Goal: Task Accomplishment & Management: Manage account settings

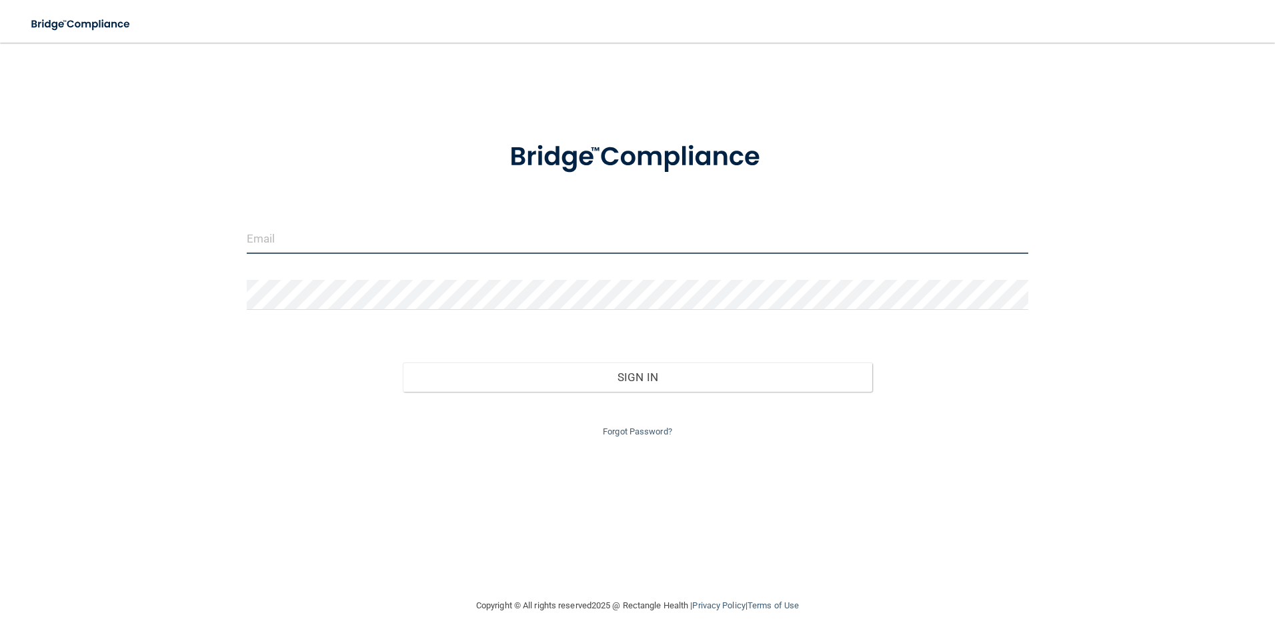
click at [281, 233] on input "email" at bounding box center [638, 239] width 782 height 30
type input "[EMAIL_ADDRESS][DOMAIN_NAME]"
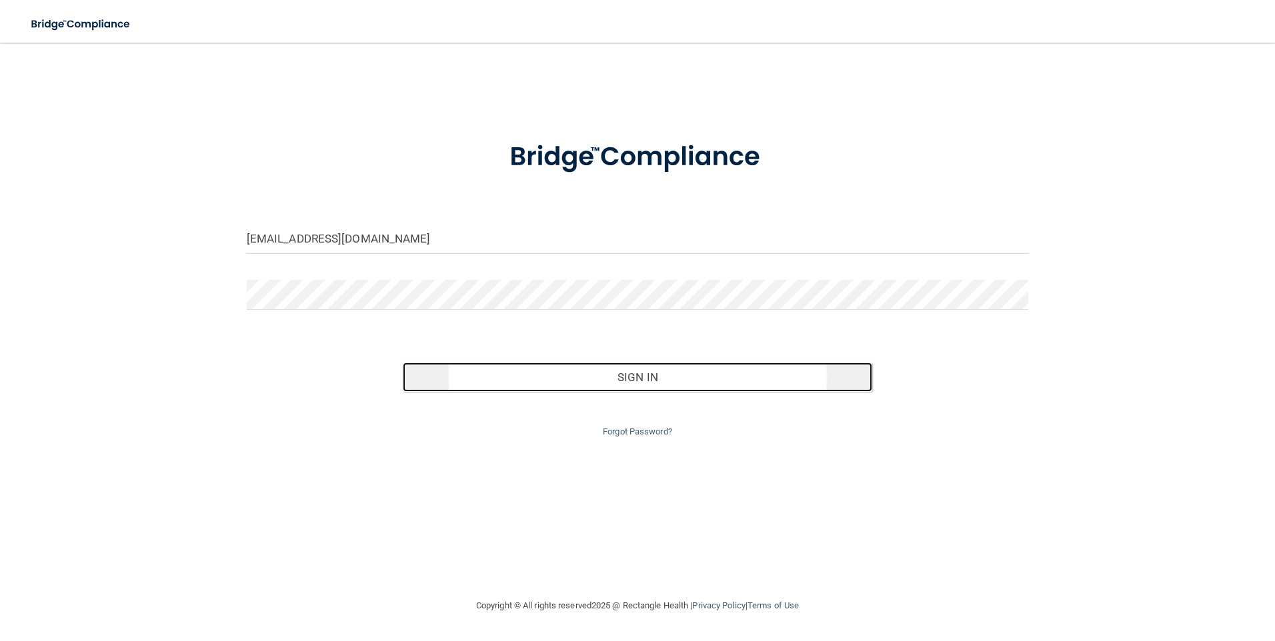
click at [634, 371] on button "Sign In" at bounding box center [637, 377] width 469 height 29
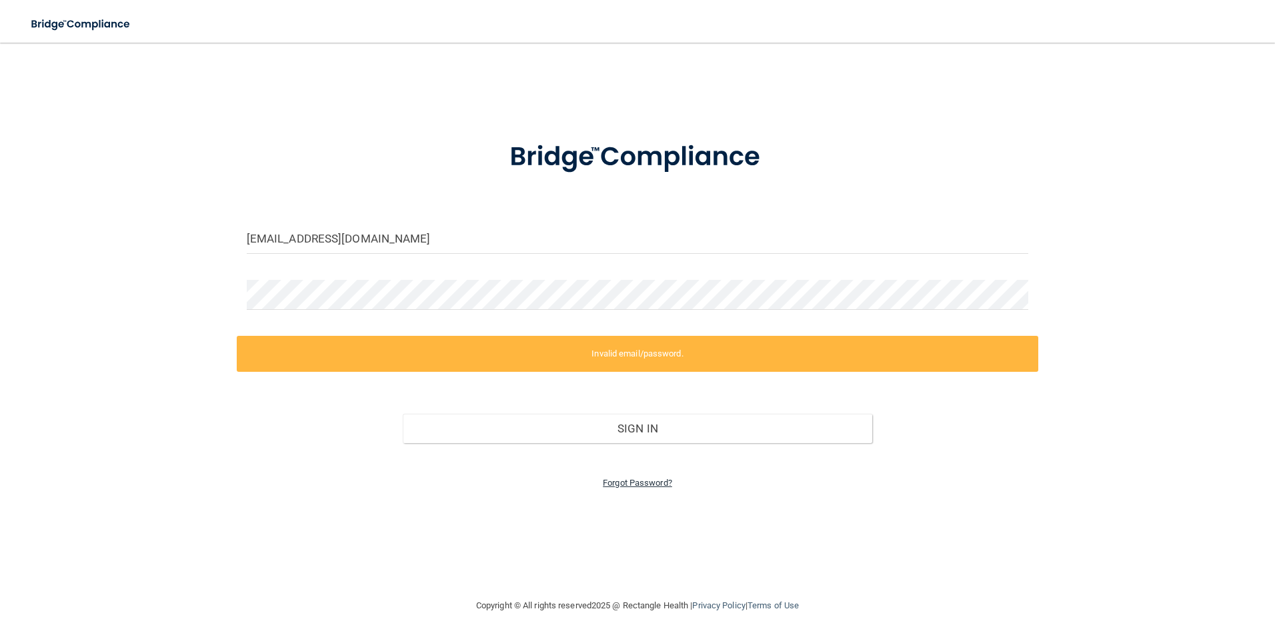
click at [641, 487] on link "Forgot Password?" at bounding box center [637, 483] width 69 height 10
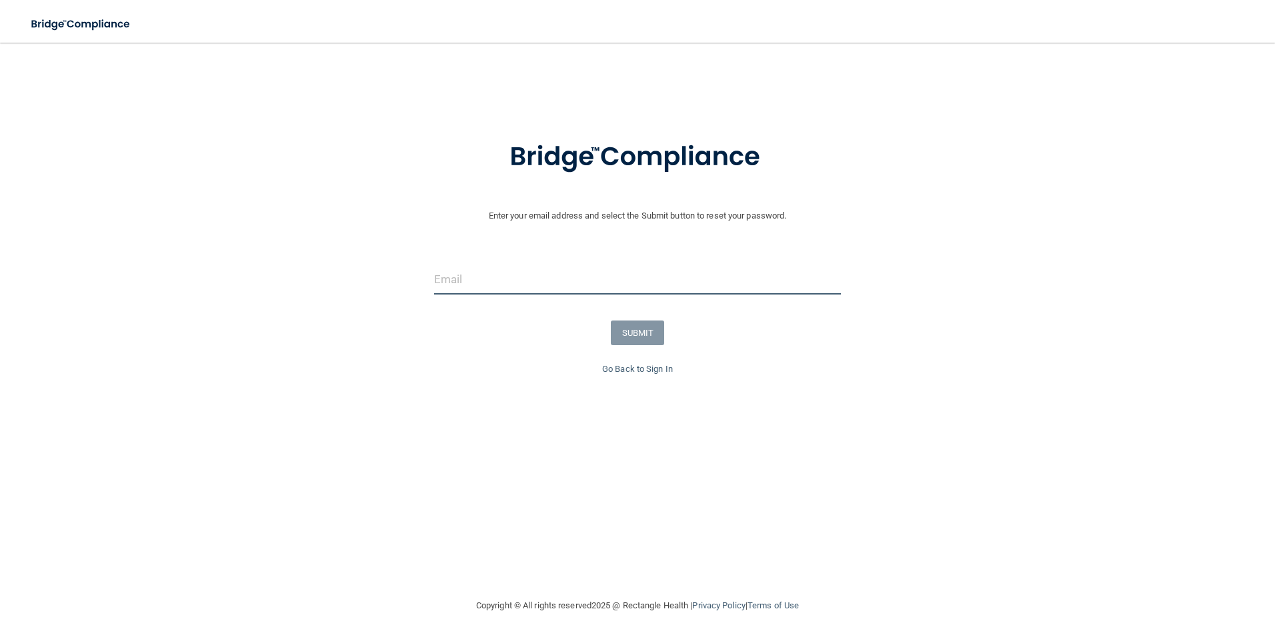
click at [477, 291] on input "email" at bounding box center [637, 280] width 407 height 30
type input "[EMAIL_ADDRESS][DOMAIN_NAME]"
click at [641, 333] on button "SUBMIT" at bounding box center [638, 333] width 54 height 25
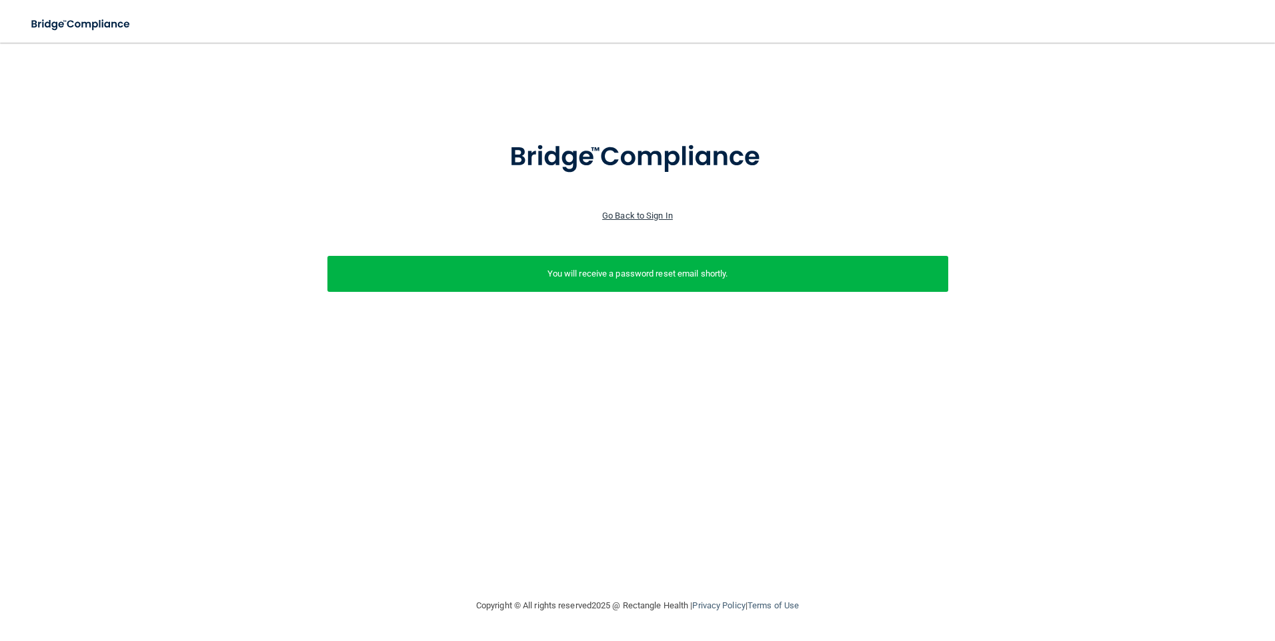
click at [645, 219] on link "Go Back to Sign In" at bounding box center [637, 216] width 71 height 10
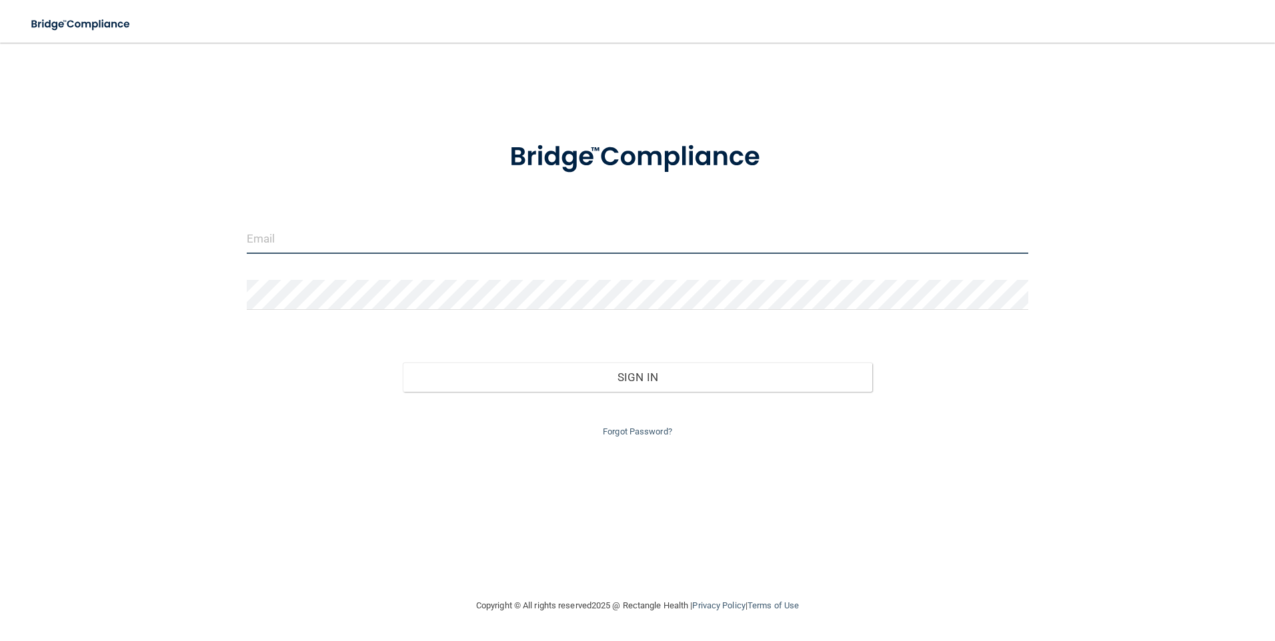
click at [287, 235] on input "email" at bounding box center [638, 239] width 782 height 30
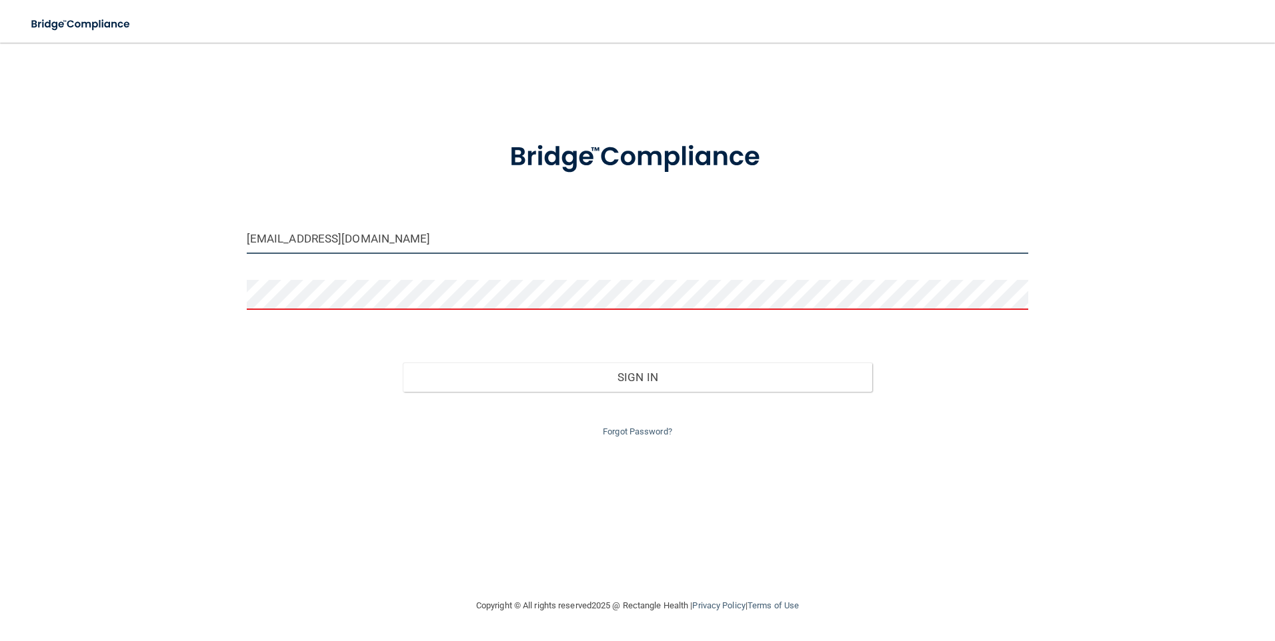
drag, startPoint x: 447, startPoint y: 241, endPoint x: 21, endPoint y: 225, distance: 426.3
click at [21, 225] on main "[EMAIL_ADDRESS][DOMAIN_NAME] Invalid email/password. You don't have permission …" at bounding box center [637, 342] width 1275 height 599
type input "[EMAIL_ADDRESS][DOMAIN_NAME]"
click at [640, 429] on link "Forgot Password?" at bounding box center [637, 432] width 69 height 10
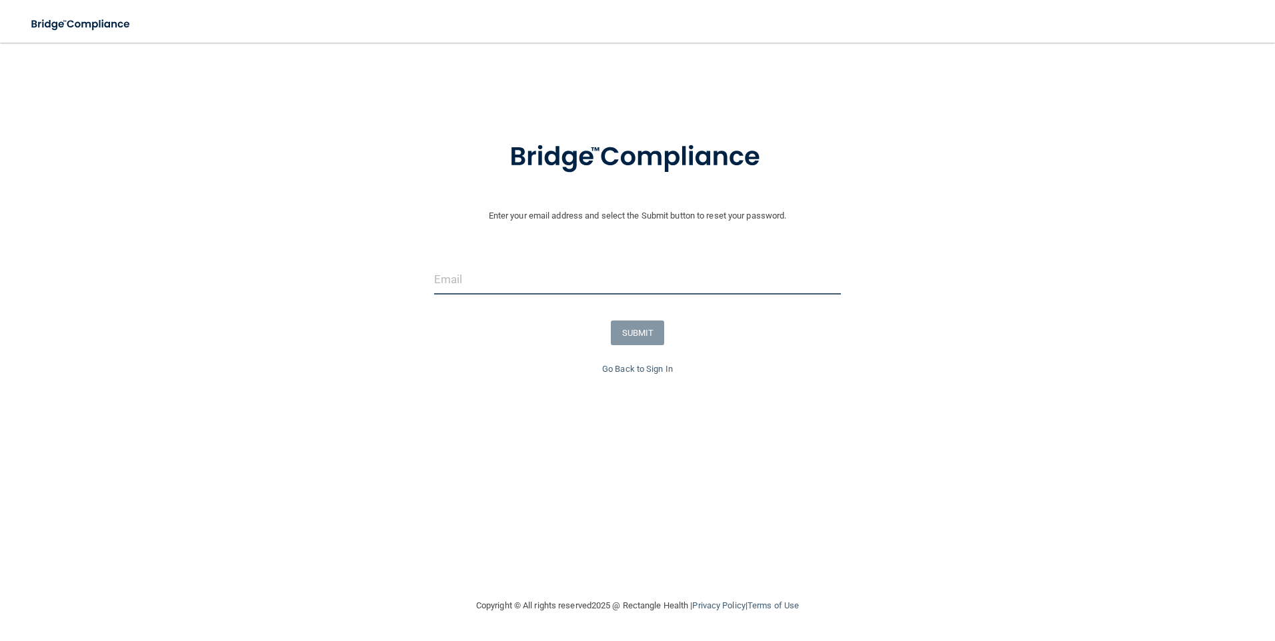
click at [482, 275] on input "email" at bounding box center [637, 280] width 407 height 30
type input "[EMAIL_ADDRESS][DOMAIN_NAME]"
click at [621, 334] on button "SUBMIT" at bounding box center [638, 333] width 54 height 25
